Goal: Task Accomplishment & Management: Manage account settings

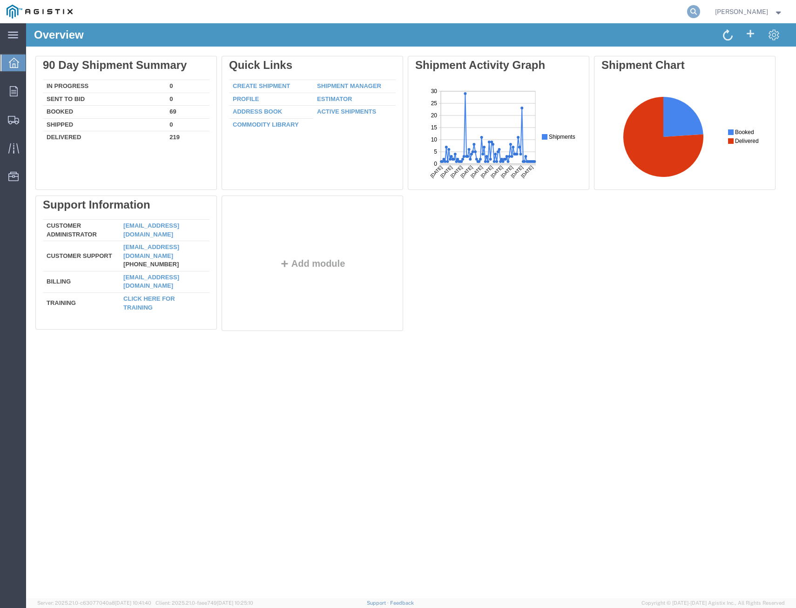
click at [616, 11] on icon at bounding box center [693, 11] width 13 height 13
click at [606, 11] on input "search" at bounding box center [545, 11] width 283 height 22
type input "415258"
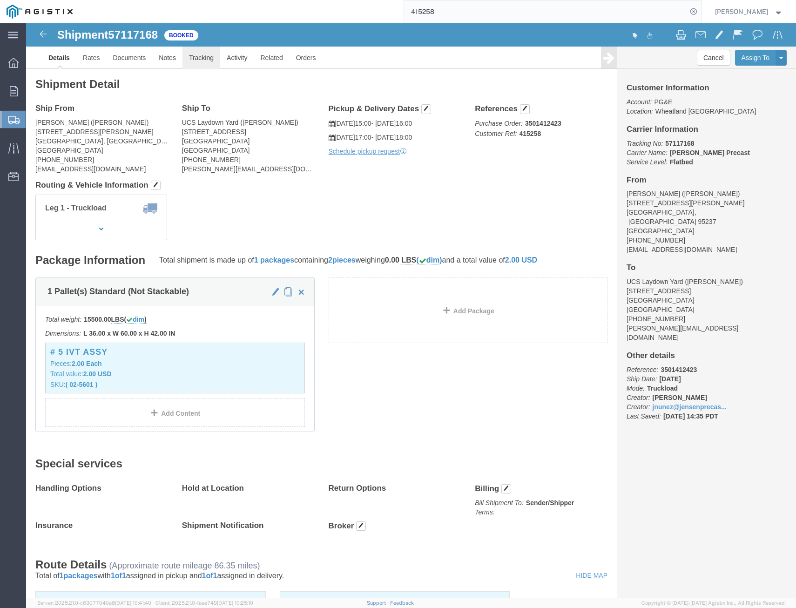
click link "Tracking"
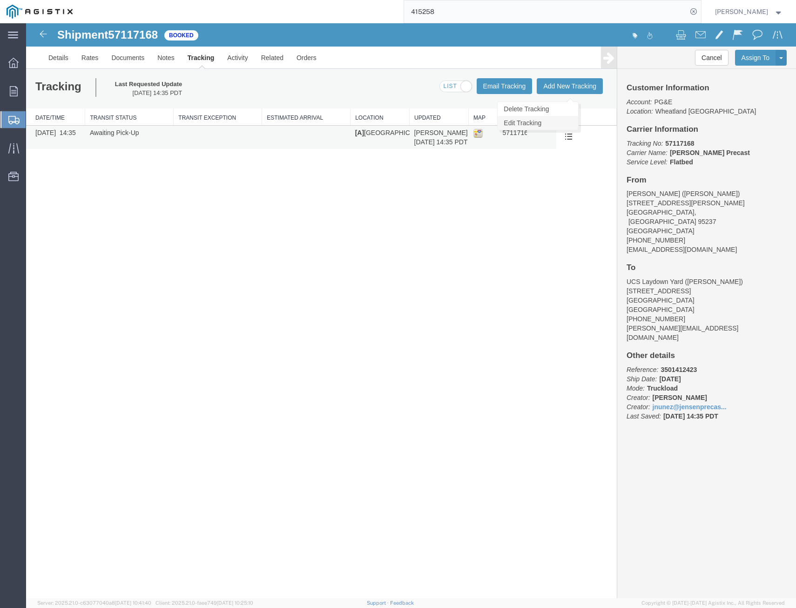
click at [542, 121] on link "Edit Tracking" at bounding box center [538, 123] width 81 height 14
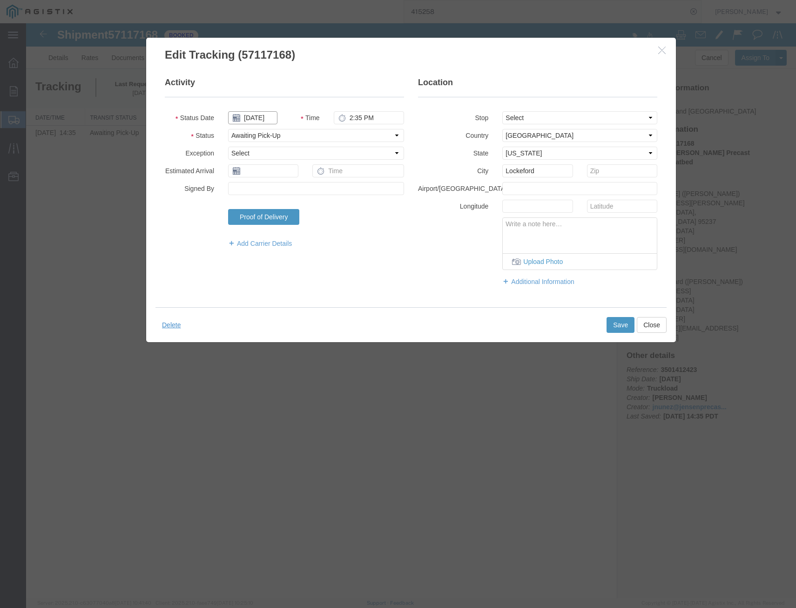
click at [270, 121] on input "10/13/2025" at bounding box center [252, 117] width 49 height 13
click at [266, 189] on td "14" at bounding box center [263, 190] width 14 height 14
type input "10/14/2025"
click at [318, 134] on select "Select Arrival Notice Available Arrival Notice Imported Arrive at Delivery Loca…" at bounding box center [316, 135] width 176 height 13
select select "DELIVRED"
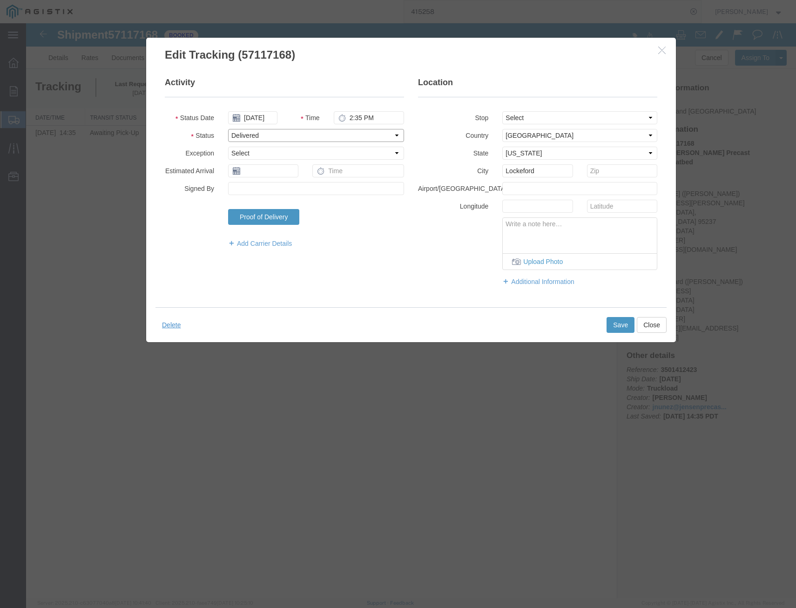
click at [228, 129] on select "Select Arrival Notice Available Arrival Notice Imported Arrive at Delivery Loca…" at bounding box center [316, 135] width 176 height 13
click at [612, 325] on button "Save" at bounding box center [620, 325] width 28 height 16
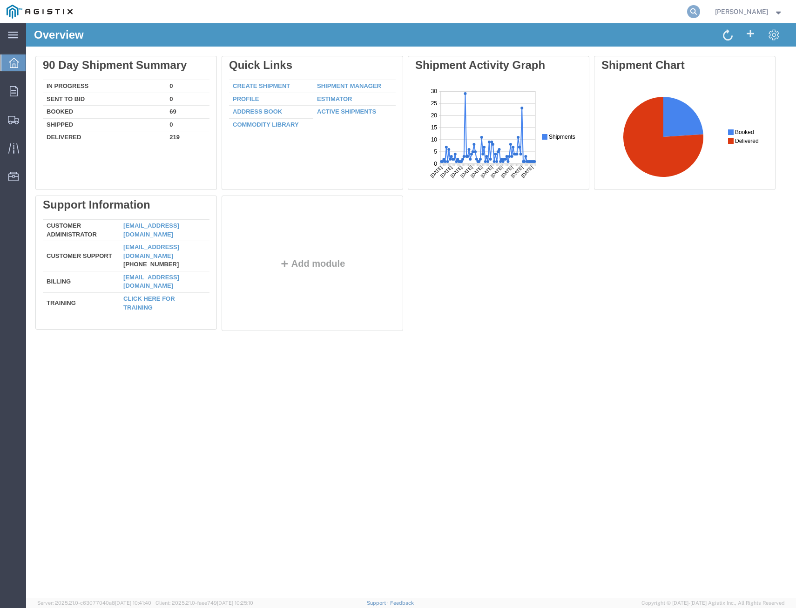
click at [616, 13] on icon at bounding box center [693, 11] width 13 height 13
paste input "3501403763"
type input "3501403763"
click at [616, 13] on icon at bounding box center [693, 11] width 13 height 13
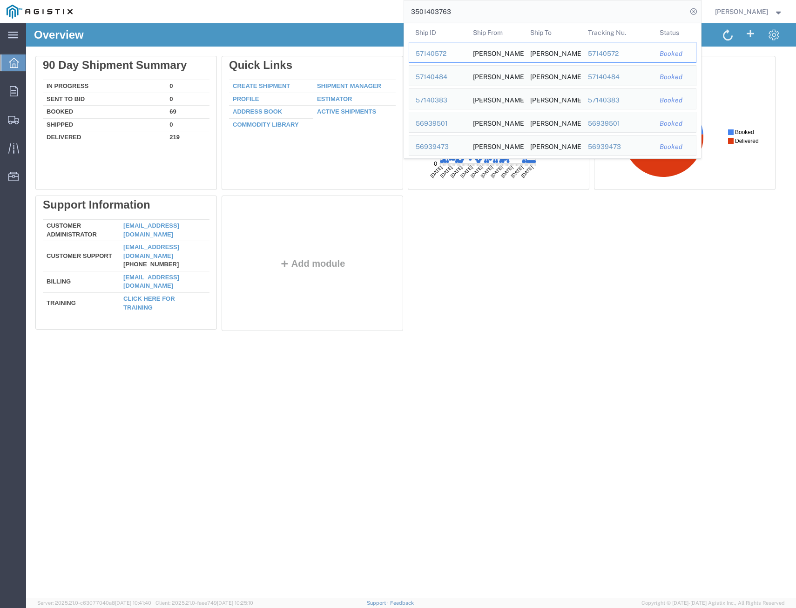
click at [596, 55] on div "57140572" at bounding box center [616, 54] width 59 height 10
